Goal: Feedback & Contribution: Leave review/rating

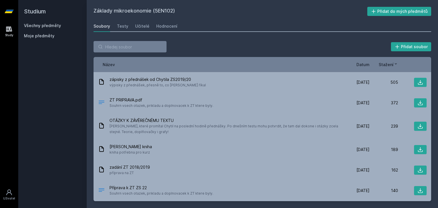
scroll to position [76, 0]
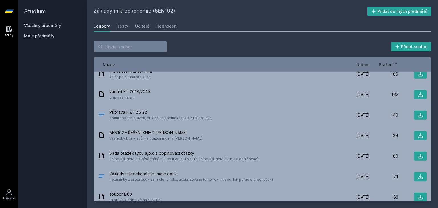
click at [38, 23] on link "Všechny předměty" at bounding box center [42, 25] width 37 height 5
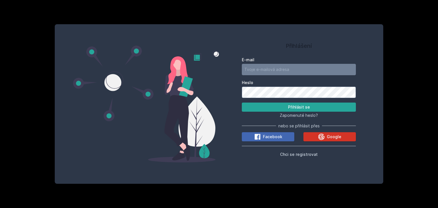
click at [308, 137] on button "Google" at bounding box center [330, 136] width 53 height 9
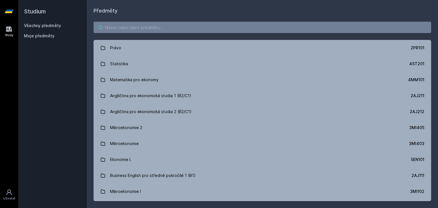
click at [350, 28] on input "search" at bounding box center [263, 27] width 338 height 11
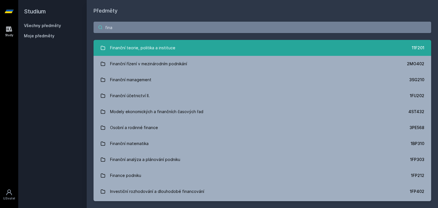
type input "fina"
click at [307, 46] on link "Finanční teorie, politika a instituce 11F201" at bounding box center [263, 48] width 338 height 16
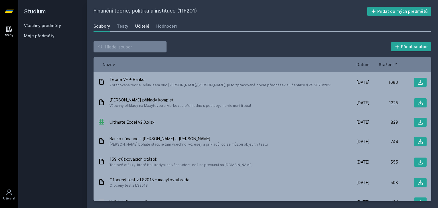
click at [139, 28] on div "Učitelé" at bounding box center [142, 26] width 14 height 6
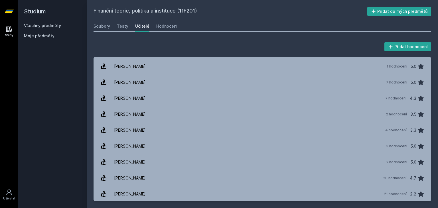
scroll to position [175, 0]
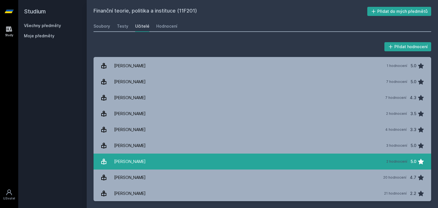
click at [159, 168] on link "Šíma Ondřej 2 hodnocení 5.0" at bounding box center [263, 162] width 338 height 16
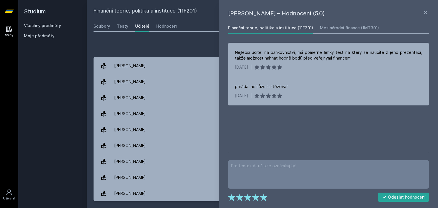
click at [215, 43] on div "Přidat hodnocení" at bounding box center [263, 46] width 338 height 11
drag, startPoint x: 422, startPoint y: 12, endPoint x: 427, endPoint y: 10, distance: 5.1
click at [427, 10] on div "Ondřej Šíma – Hodnocení (5.0)" at bounding box center [328, 13] width 201 height 9
click at [427, 10] on icon at bounding box center [425, 12] width 7 height 7
